Goal: Information Seeking & Learning: Check status

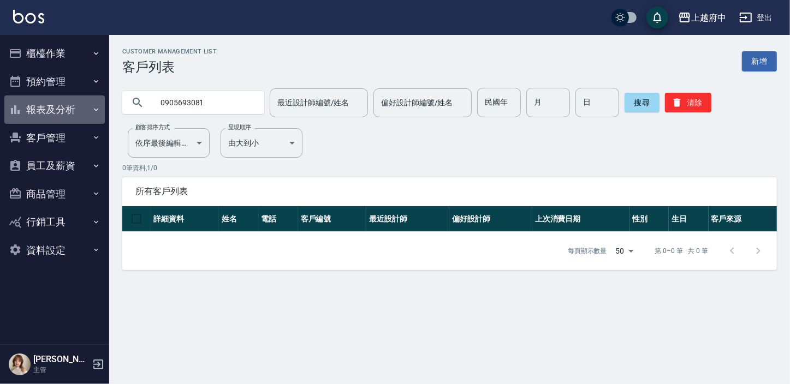
click at [87, 122] on button "報表及分析" at bounding box center [54, 109] width 100 height 28
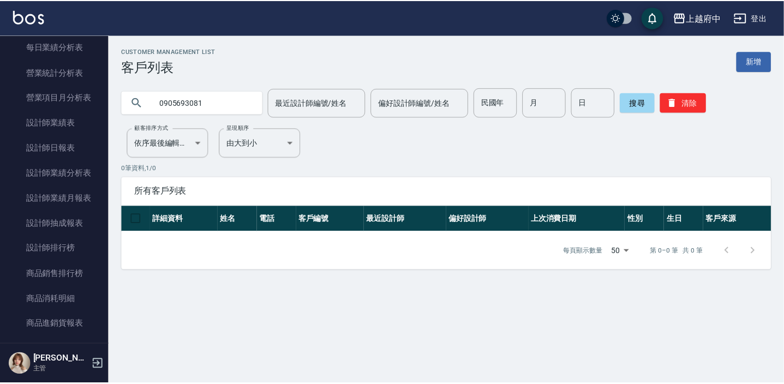
scroll to position [397, 0]
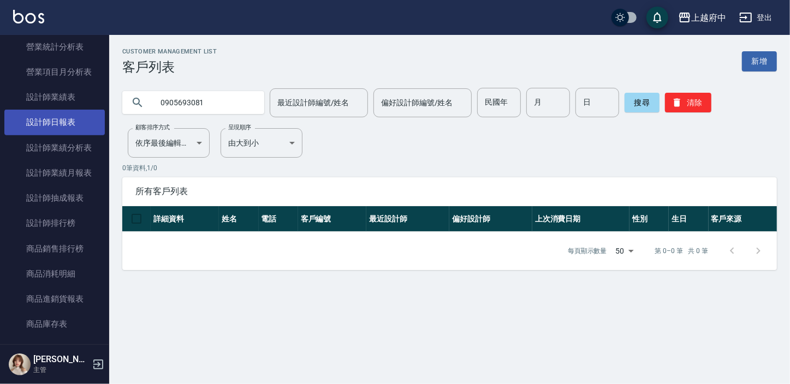
click at [51, 119] on link "設計師日報表" at bounding box center [54, 122] width 100 height 25
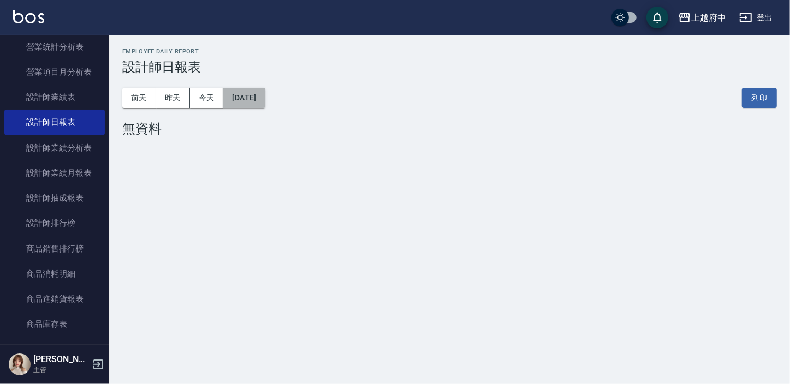
click at [238, 93] on button "[DATE]" at bounding box center [243, 98] width 41 height 20
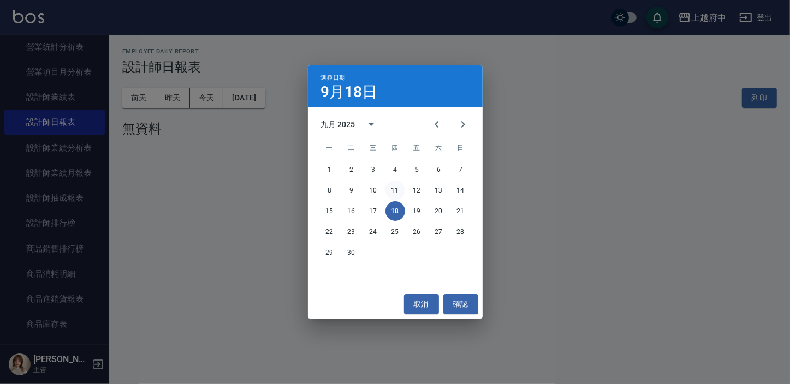
click at [389, 189] on button "11" at bounding box center [395, 191] width 20 height 20
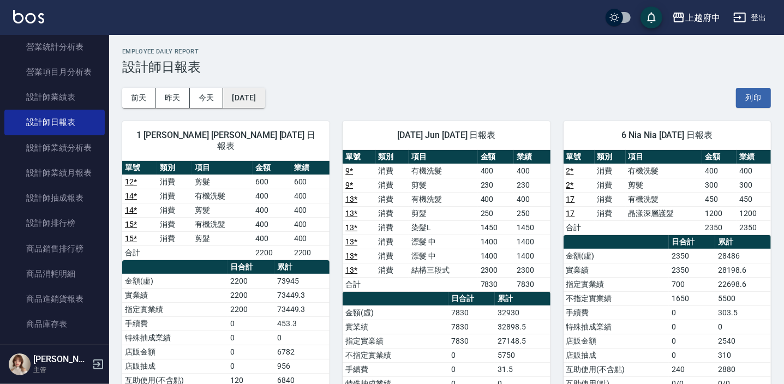
click at [249, 90] on button "[DATE]" at bounding box center [243, 98] width 41 height 20
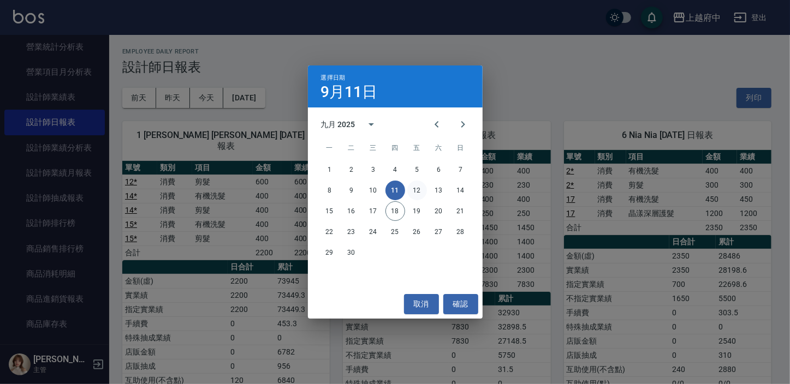
click at [409, 188] on button "12" at bounding box center [417, 191] width 20 height 20
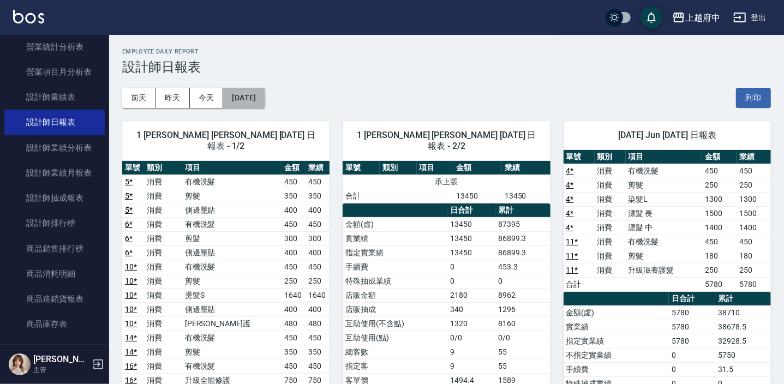
click at [265, 98] on button "[DATE]" at bounding box center [243, 98] width 41 height 20
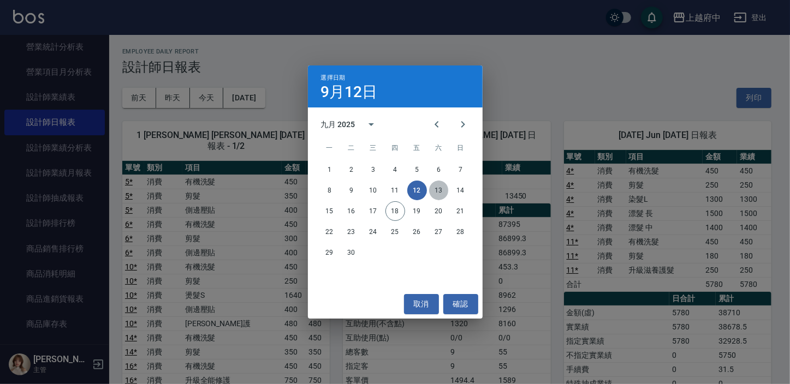
click at [440, 185] on button "13" at bounding box center [439, 191] width 20 height 20
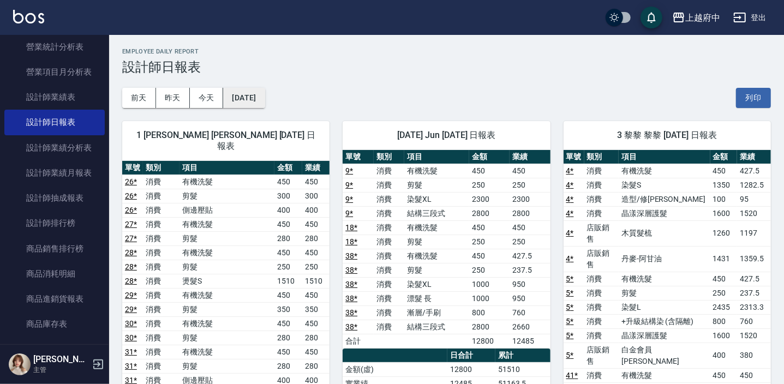
click at [260, 102] on button "[DATE]" at bounding box center [243, 98] width 41 height 20
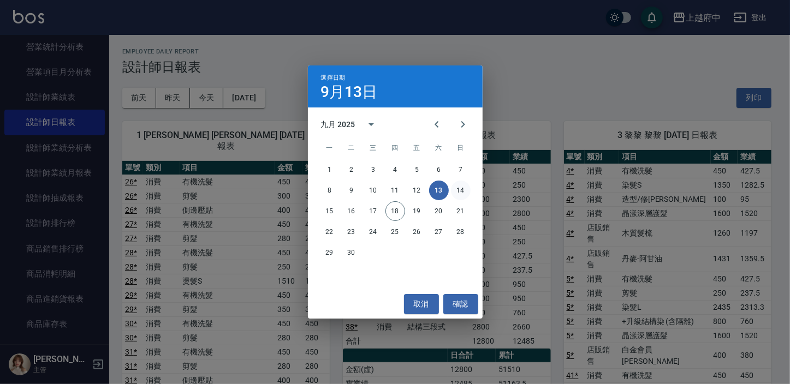
click at [458, 181] on button "14" at bounding box center [461, 191] width 20 height 20
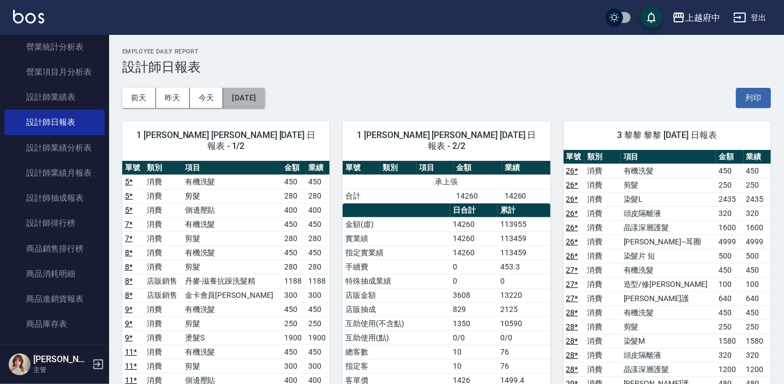
click at [265, 100] on button "[DATE]" at bounding box center [243, 98] width 41 height 20
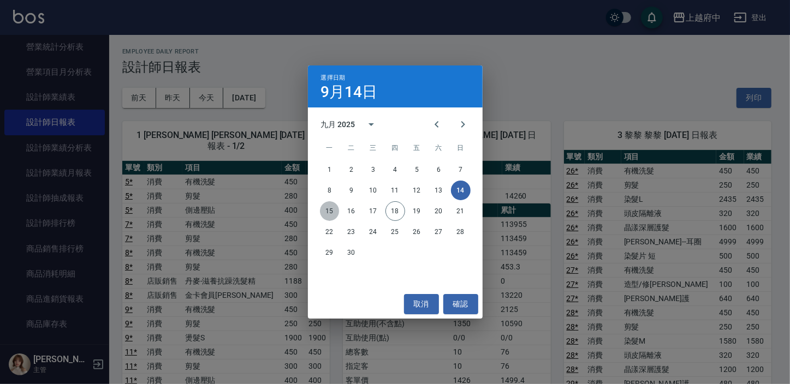
click at [323, 214] on button "15" at bounding box center [330, 211] width 20 height 20
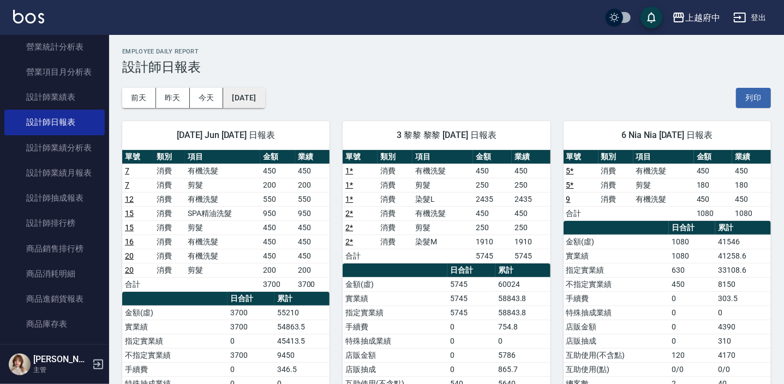
click at [241, 97] on button "[DATE]" at bounding box center [243, 98] width 41 height 20
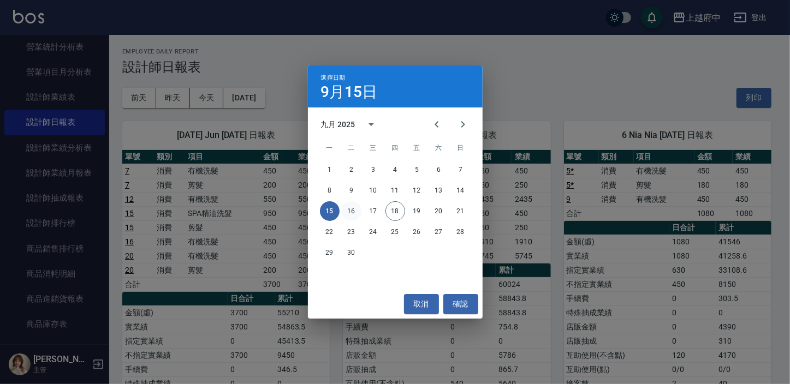
click at [358, 209] on button "16" at bounding box center [352, 211] width 20 height 20
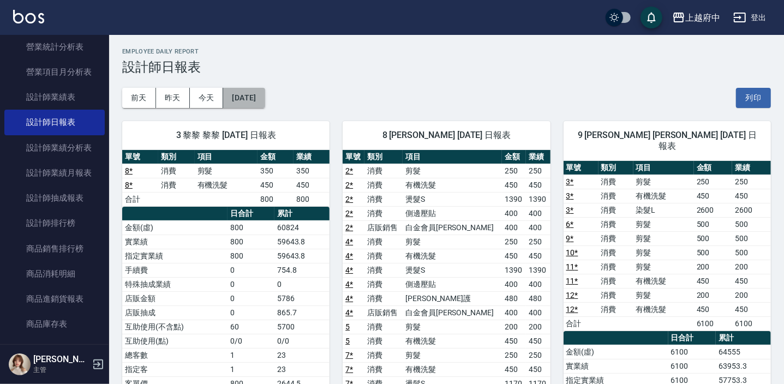
click at [237, 99] on button "[DATE]" at bounding box center [243, 98] width 41 height 20
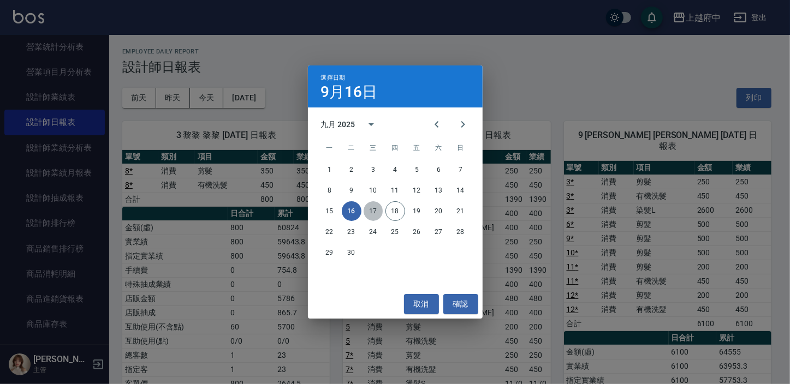
click at [373, 214] on button "17" at bounding box center [373, 211] width 20 height 20
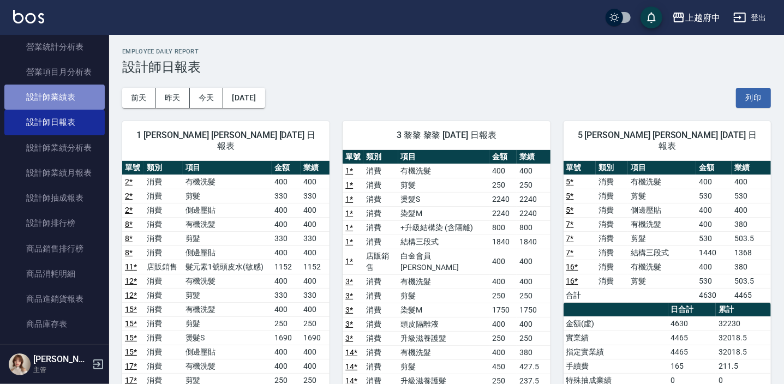
click at [89, 99] on link "設計師業績表" at bounding box center [54, 97] width 100 height 25
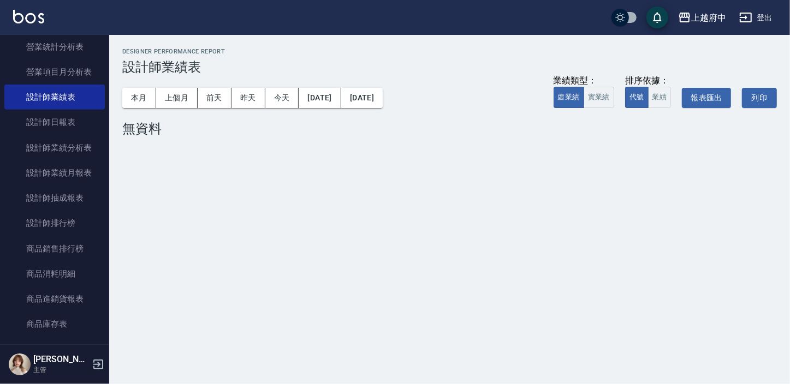
click at [134, 112] on div "本月 上個月 [DATE] [DATE] [DATE] [DATE] [DATE] 業績類型： 虛業績 實業績 排序依據： 代號 業績 報表匯出 列印" at bounding box center [449, 98] width 654 height 46
click at [142, 104] on button "本月" at bounding box center [139, 98] width 34 height 20
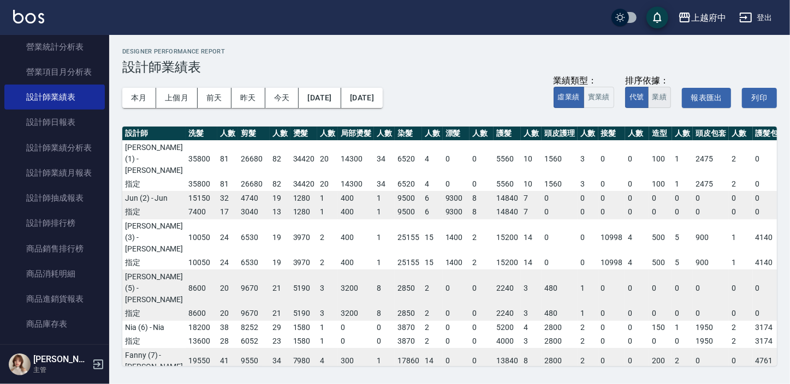
click at [666, 98] on button "業績" at bounding box center [659, 97] width 23 height 21
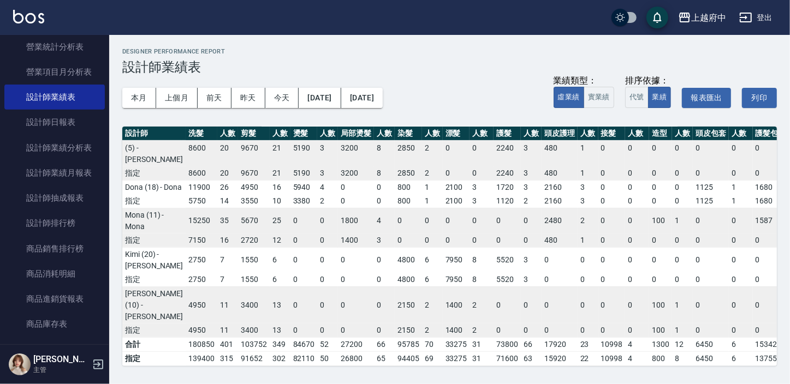
scroll to position [347, 0]
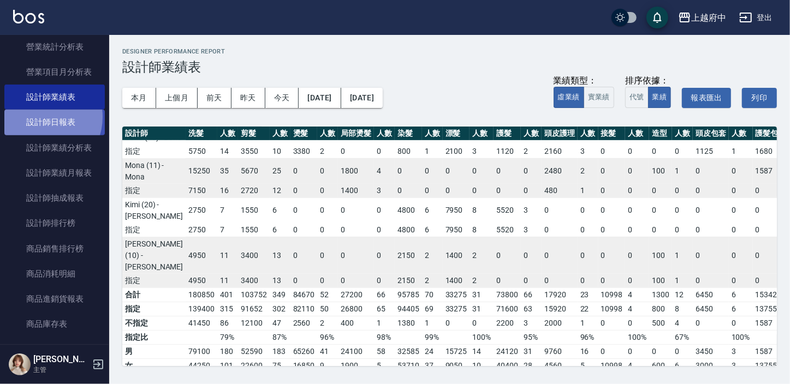
click at [41, 117] on link "設計師日報表" at bounding box center [54, 122] width 100 height 25
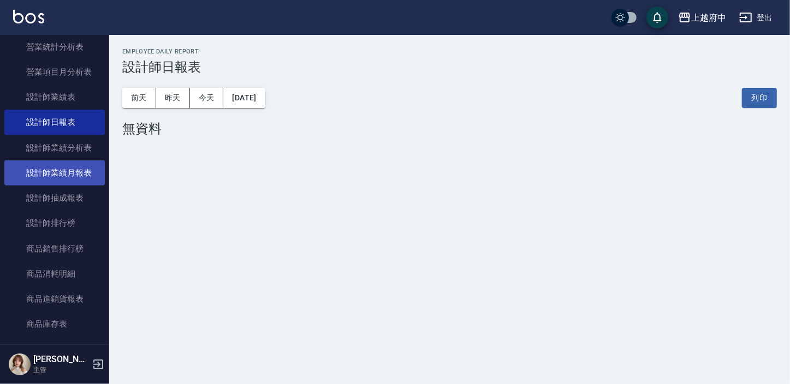
click at [80, 173] on link "設計師業績月報表" at bounding box center [54, 172] width 100 height 25
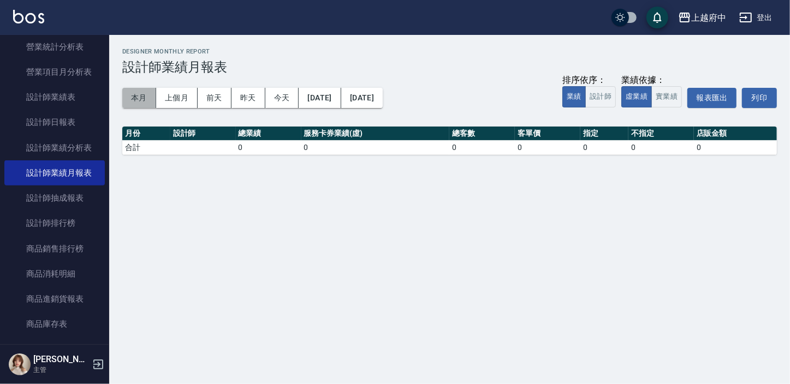
click at [145, 100] on button "本月" at bounding box center [139, 98] width 34 height 20
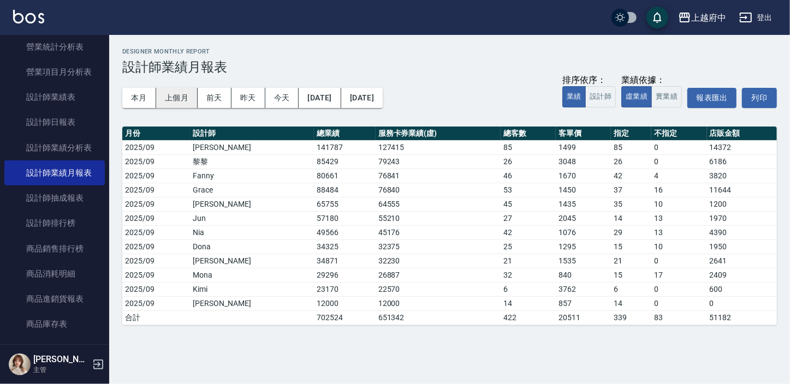
click at [170, 93] on button "上個月" at bounding box center [176, 98] width 41 height 20
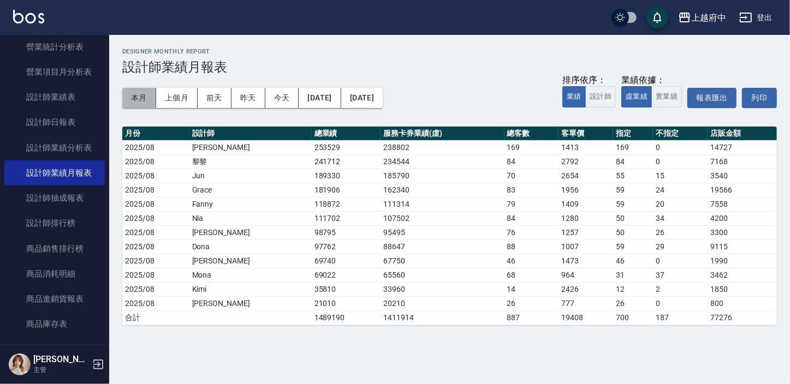
click at [147, 100] on button "本月" at bounding box center [139, 98] width 34 height 20
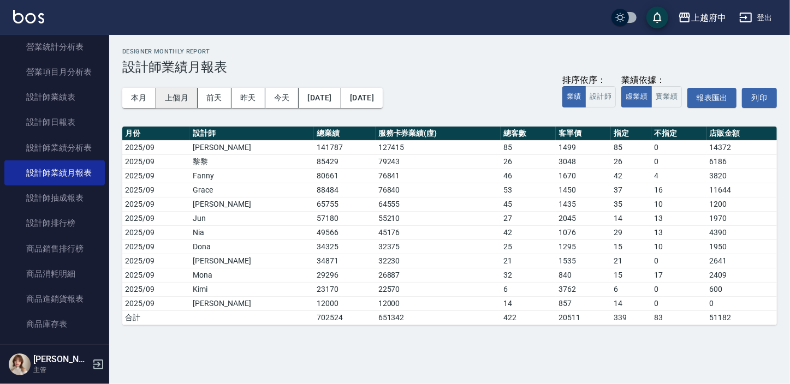
click at [183, 108] on button "上個月" at bounding box center [176, 98] width 41 height 20
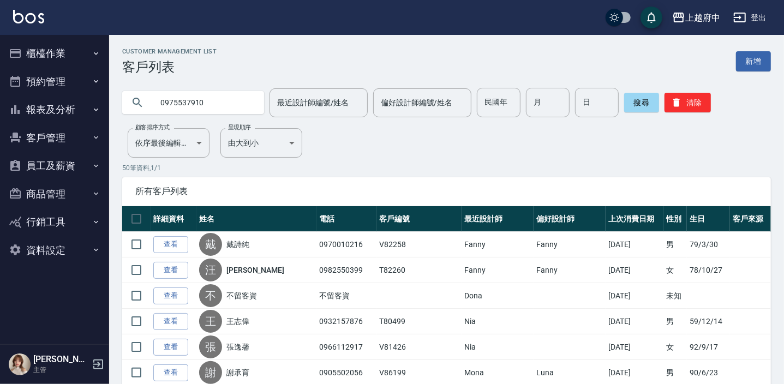
type input "0975537910"
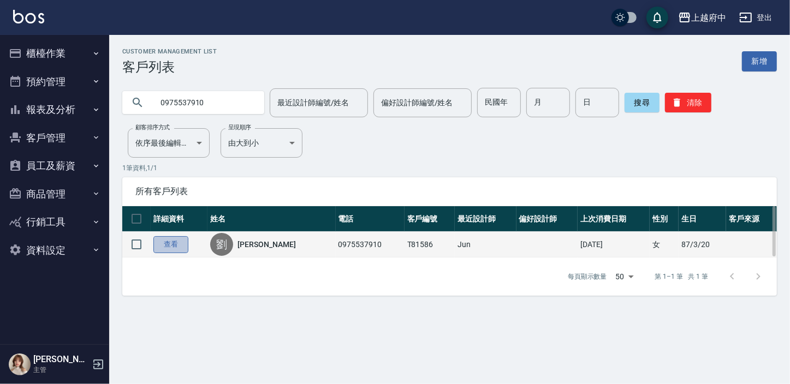
click at [158, 252] on link "查看" at bounding box center [170, 244] width 35 height 17
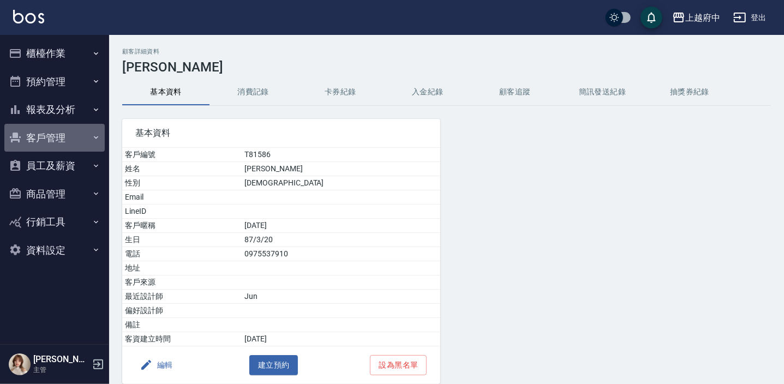
click at [61, 129] on button "客戶管理" at bounding box center [54, 138] width 100 height 28
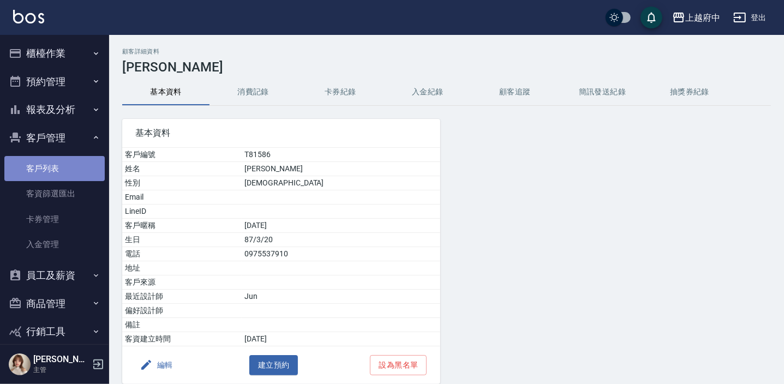
click at [55, 164] on link "客戶列表" at bounding box center [54, 168] width 100 height 25
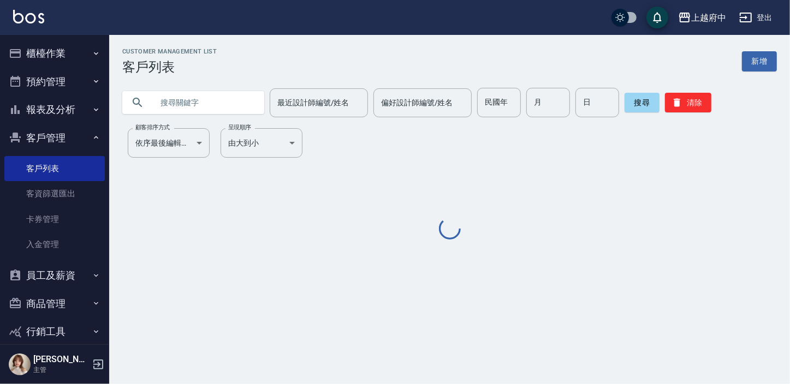
click at [165, 100] on input "text" at bounding box center [204, 102] width 103 height 29
paste input "0905501438"
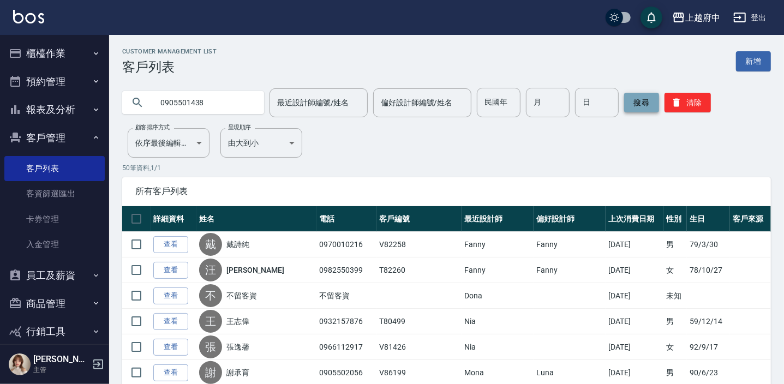
type input "0905501438"
click at [635, 110] on button "搜尋" at bounding box center [641, 103] width 35 height 20
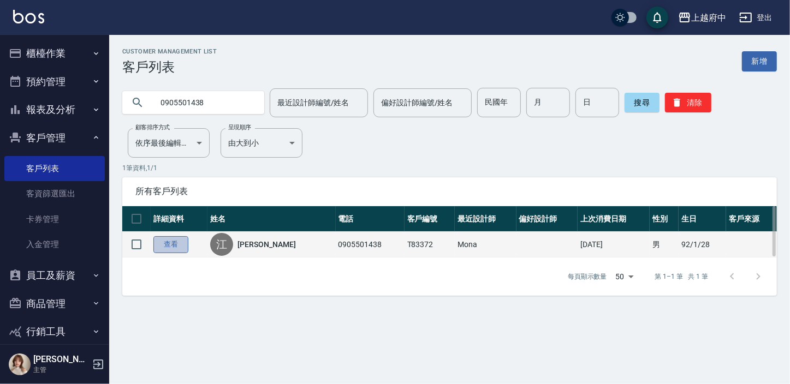
click at [174, 243] on link "查看" at bounding box center [170, 244] width 35 height 17
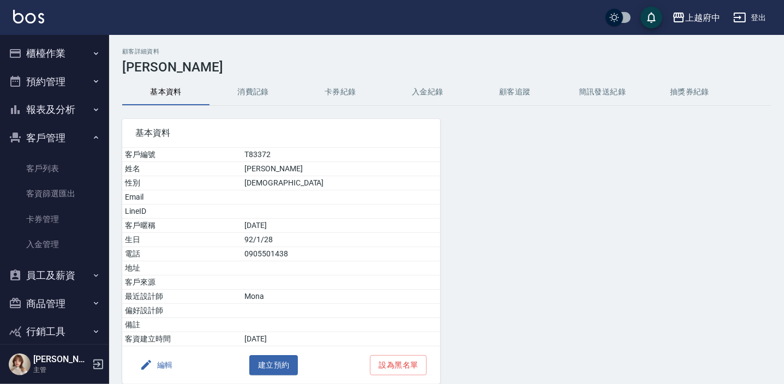
click at [261, 87] on button "消費記錄" at bounding box center [253, 92] width 87 height 26
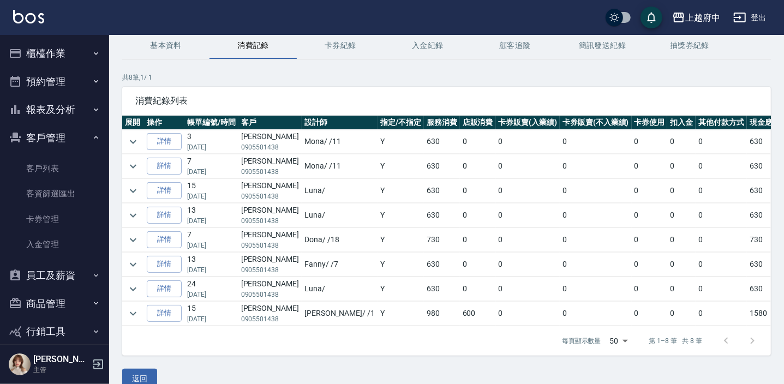
scroll to position [63, 0]
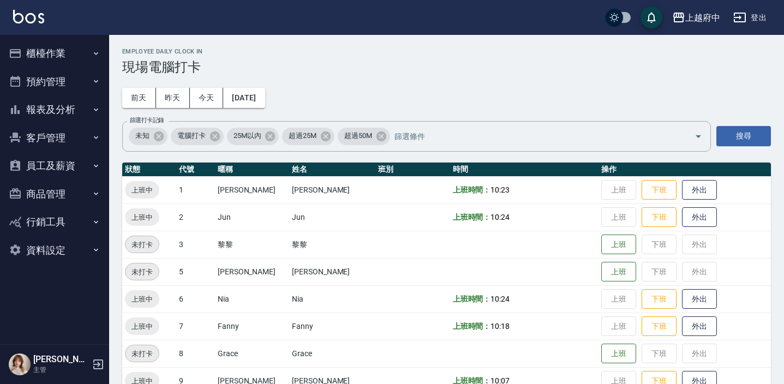
scroll to position [99, 0]
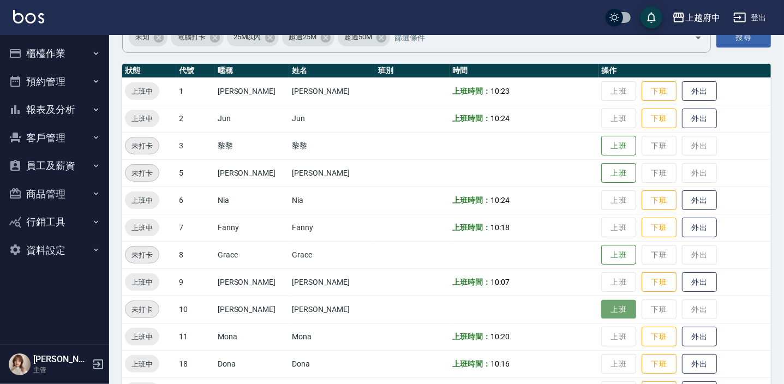
click at [606, 310] on button "上班" at bounding box center [618, 309] width 35 height 19
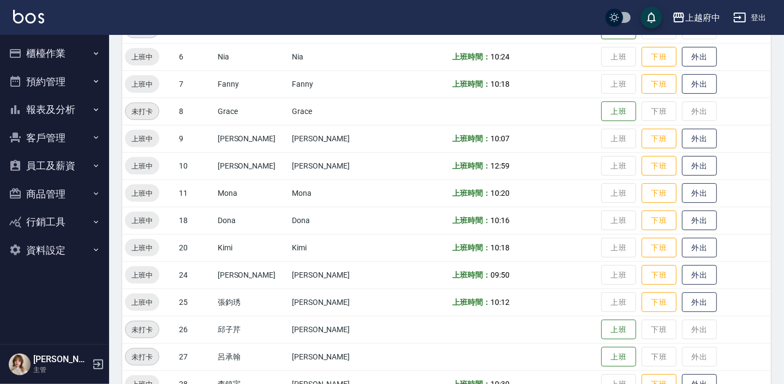
scroll to position [202, 0]
